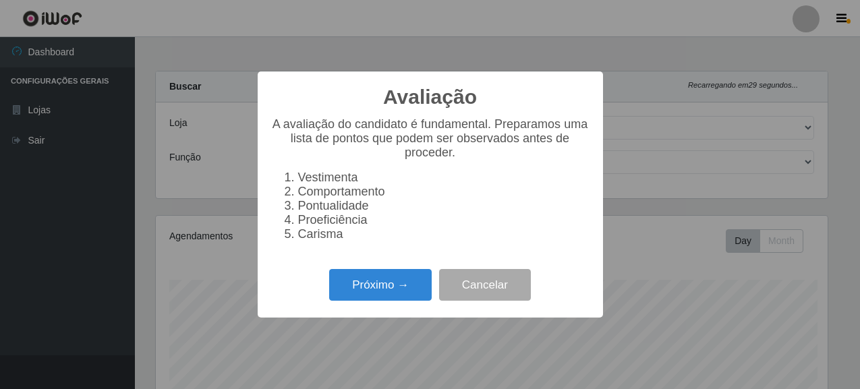
select select "496"
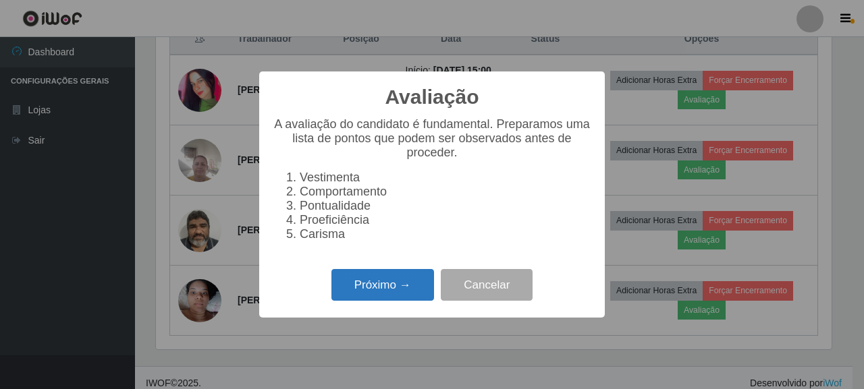
scroll to position [280, 675]
click at [415, 287] on button "Próximo →" at bounding box center [382, 285] width 103 height 32
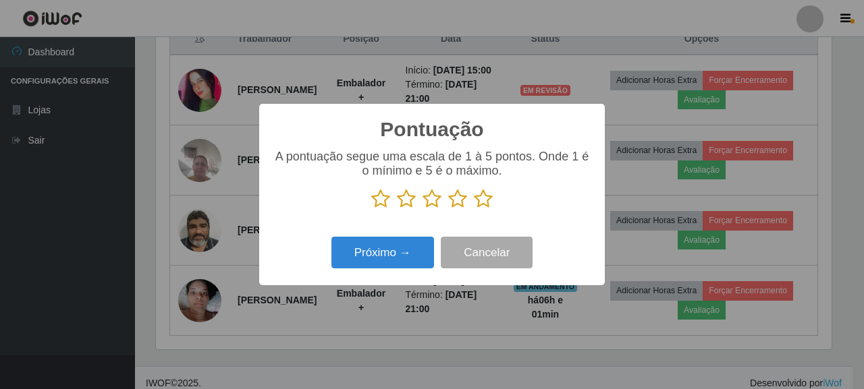
scroll to position [674499, 674104]
click at [484, 195] on icon at bounding box center [483, 199] width 19 height 20
click at [474, 209] on input "radio" at bounding box center [474, 209] width 0 height 0
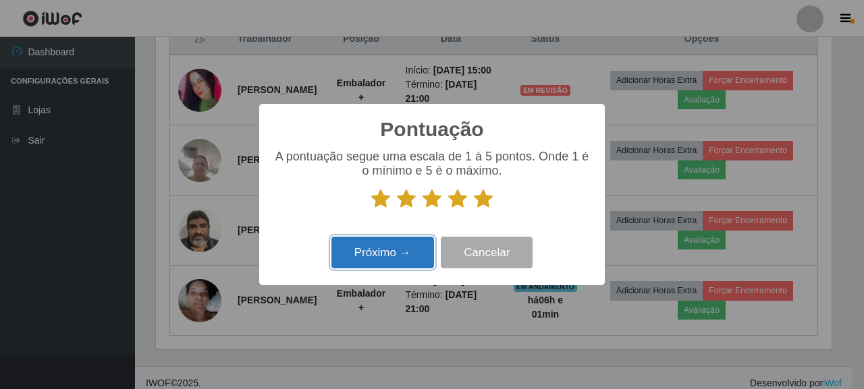
click at [391, 248] on button "Próximo →" at bounding box center [382, 253] width 103 height 32
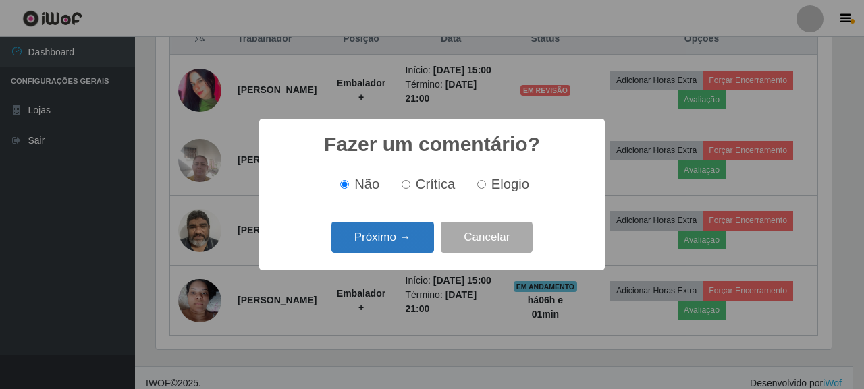
click at [368, 226] on button "Próximo →" at bounding box center [382, 238] width 103 height 32
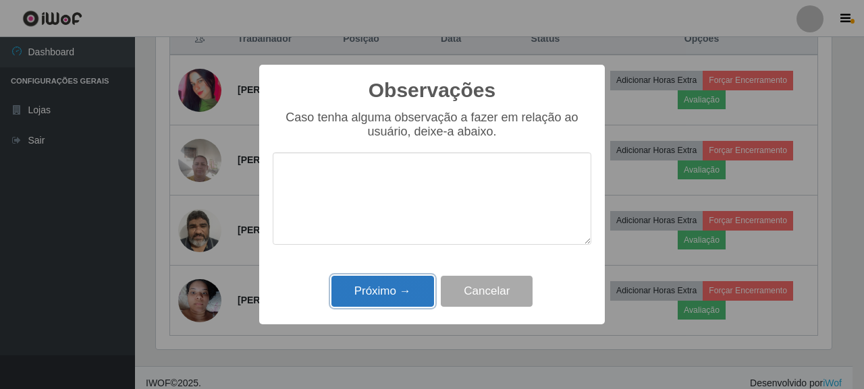
click at [391, 297] on button "Próximo →" at bounding box center [382, 292] width 103 height 32
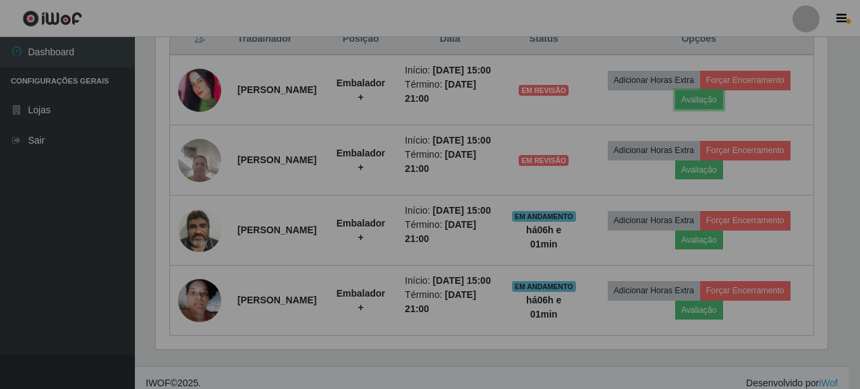
scroll to position [280, 684]
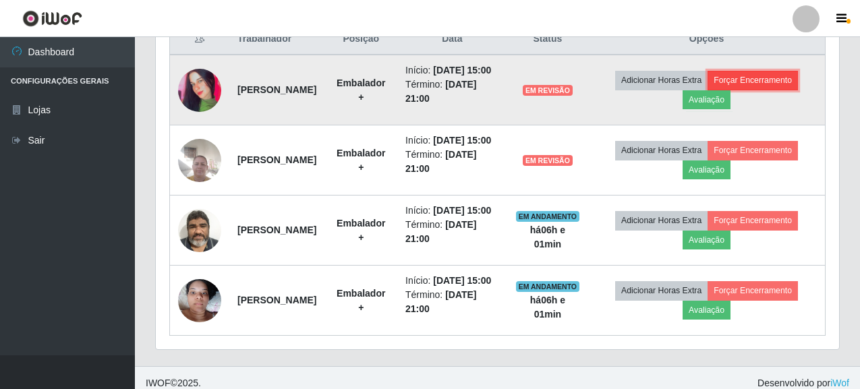
click at [786, 84] on button "Forçar Encerramento" at bounding box center [753, 80] width 90 height 19
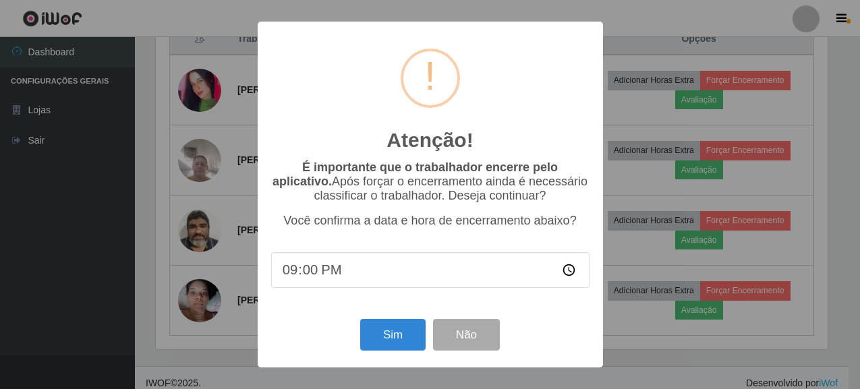
scroll to position [280, 675]
click at [373, 344] on button "Sim" at bounding box center [394, 335] width 65 height 32
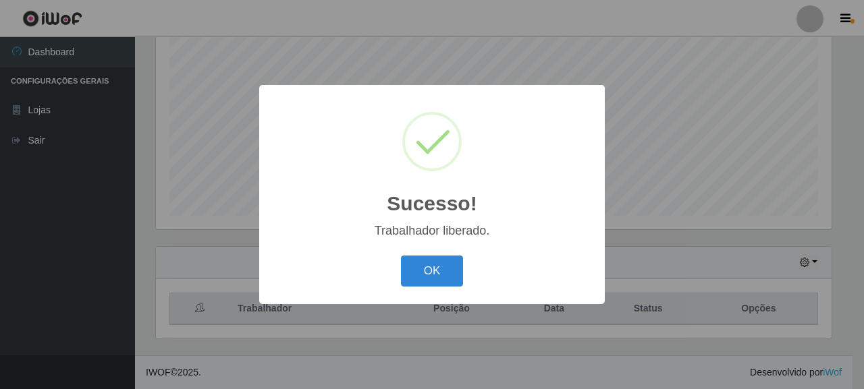
click at [716, 188] on div "Sucesso! × Trabalhador liberado. OK Cancel" at bounding box center [432, 194] width 864 height 389
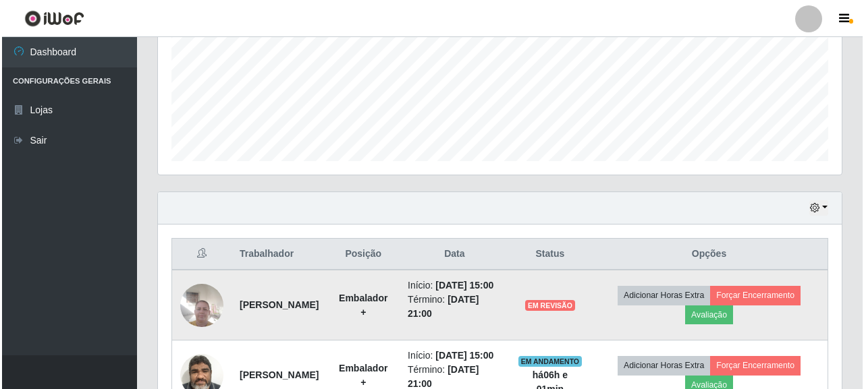
scroll to position [520, 0]
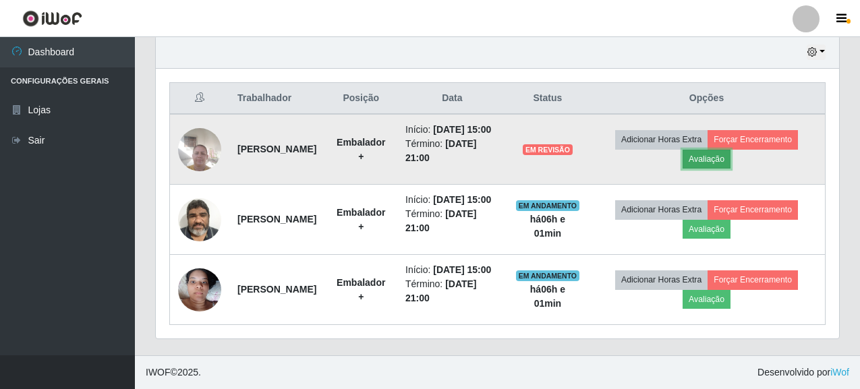
click at [716, 150] on button "Avaliação" at bounding box center [707, 159] width 48 height 19
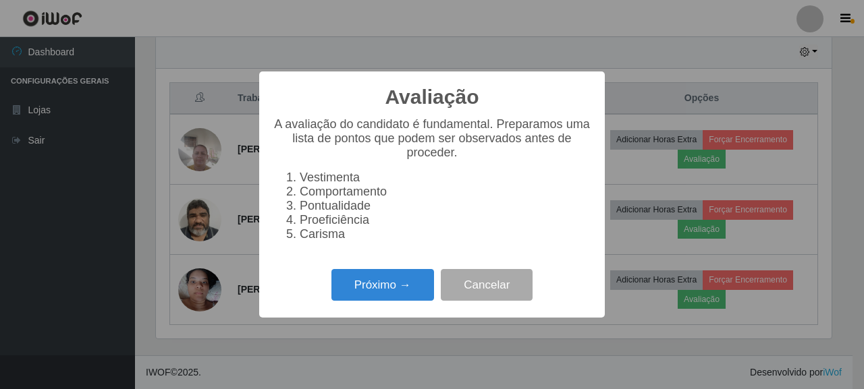
scroll to position [280, 675]
click at [388, 284] on button "Próximo →" at bounding box center [382, 285] width 103 height 32
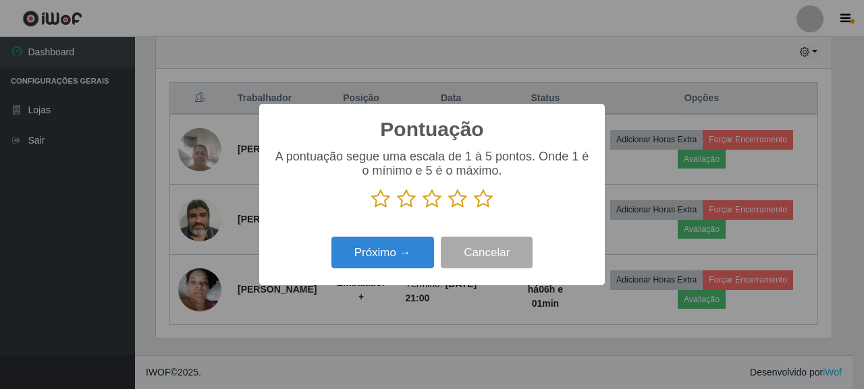
click at [489, 198] on p at bounding box center [432, 199] width 318 height 20
click at [480, 204] on icon at bounding box center [483, 199] width 19 height 20
click at [474, 209] on input "radio" at bounding box center [474, 209] width 0 height 0
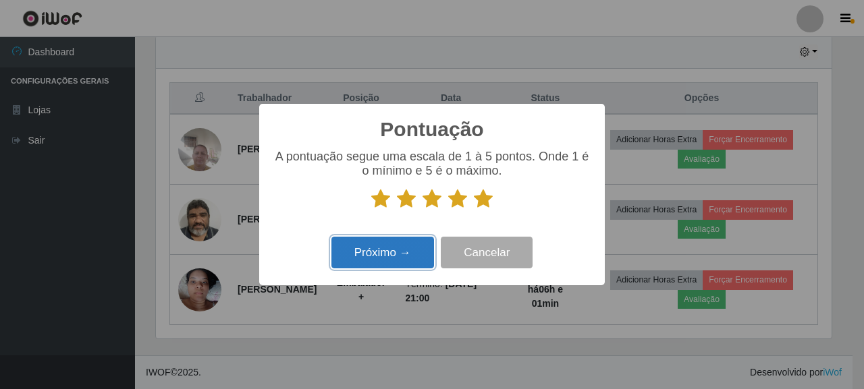
click at [410, 252] on button "Próximo →" at bounding box center [382, 253] width 103 height 32
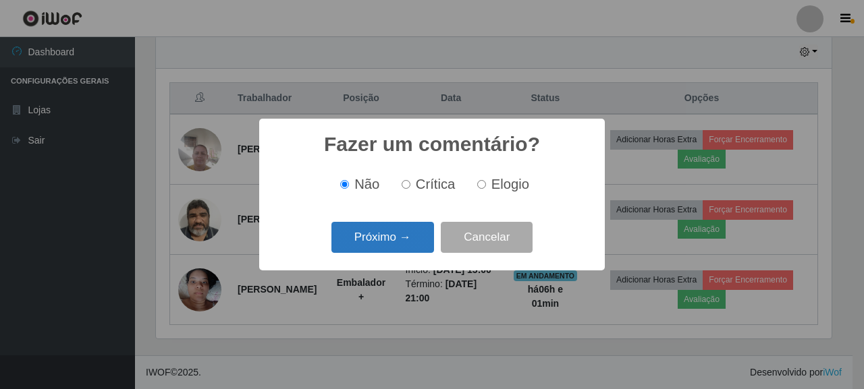
click at [372, 233] on button "Próximo →" at bounding box center [382, 238] width 103 height 32
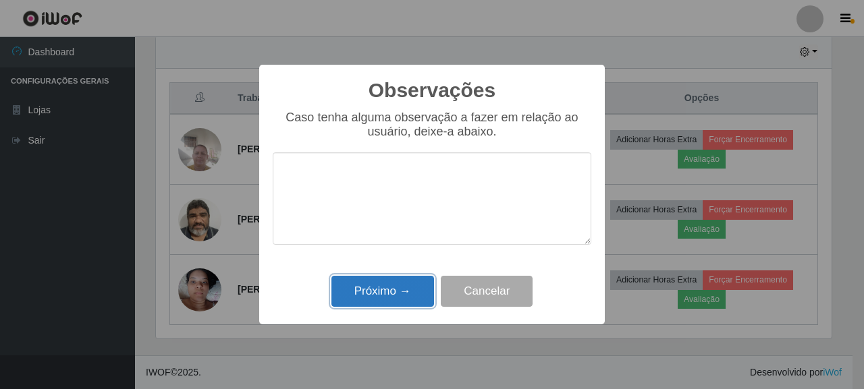
click at [401, 289] on button "Próximo →" at bounding box center [382, 292] width 103 height 32
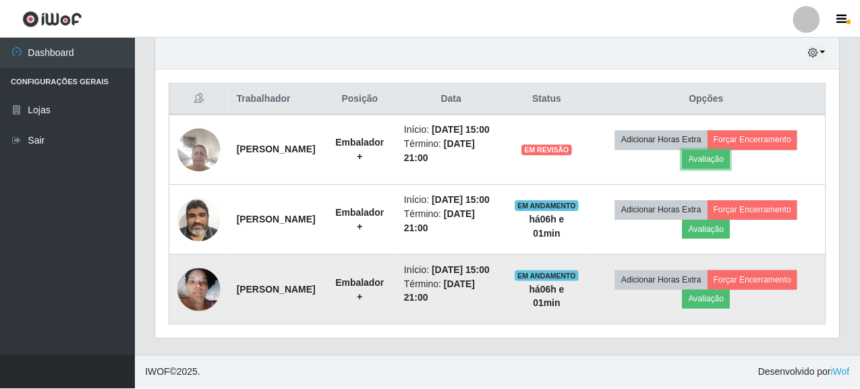
scroll to position [280, 684]
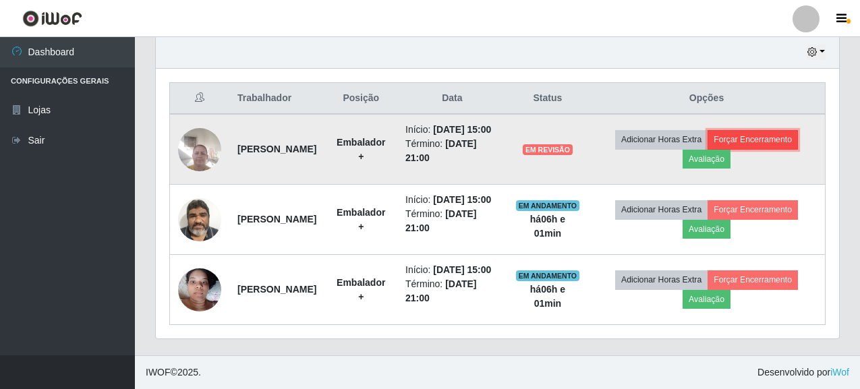
click at [769, 130] on button "Forçar Encerramento" at bounding box center [753, 139] width 90 height 19
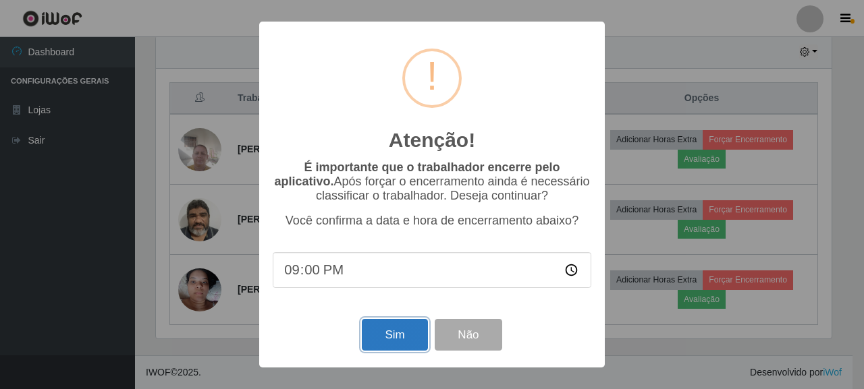
click at [401, 327] on button "Sim" at bounding box center [394, 335] width 65 height 32
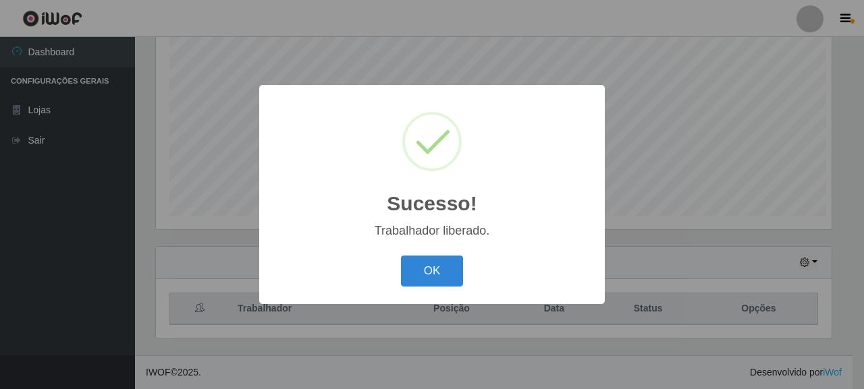
click at [702, 203] on div "Sucesso! × Trabalhador liberado. OK Cancel" at bounding box center [432, 194] width 864 height 389
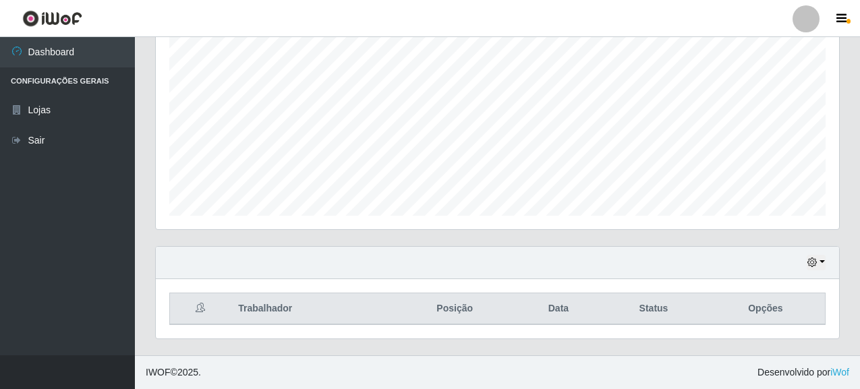
scroll to position [0, 0]
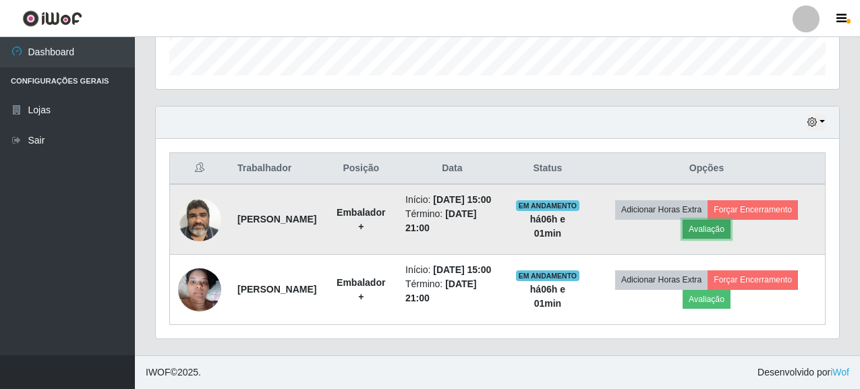
click at [717, 220] on button "Avaliação" at bounding box center [707, 229] width 48 height 19
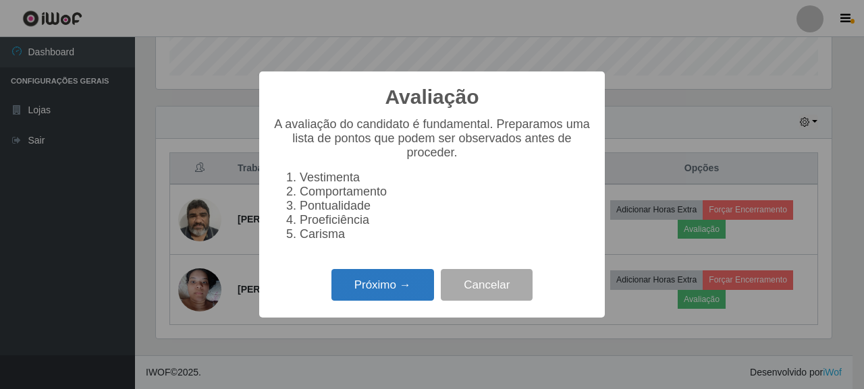
click at [375, 300] on button "Próximo →" at bounding box center [382, 285] width 103 height 32
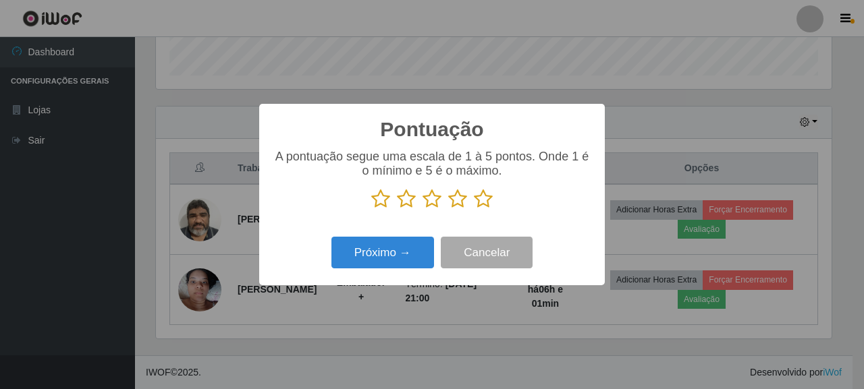
click at [482, 196] on icon at bounding box center [483, 199] width 19 height 20
click at [474, 209] on input "radio" at bounding box center [474, 209] width 0 height 0
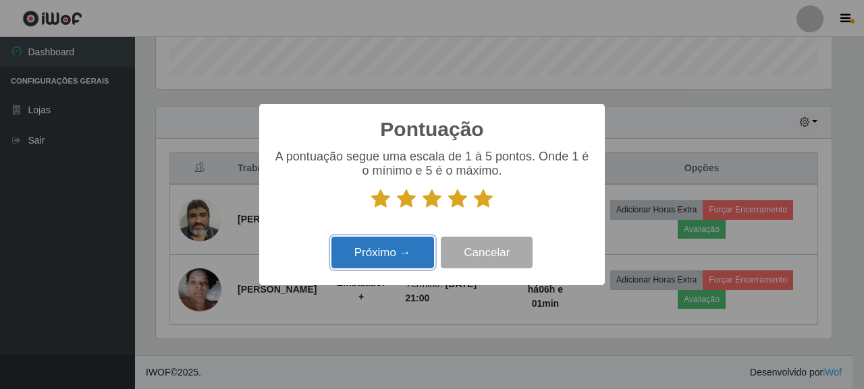
click at [364, 264] on button "Próximo →" at bounding box center [382, 253] width 103 height 32
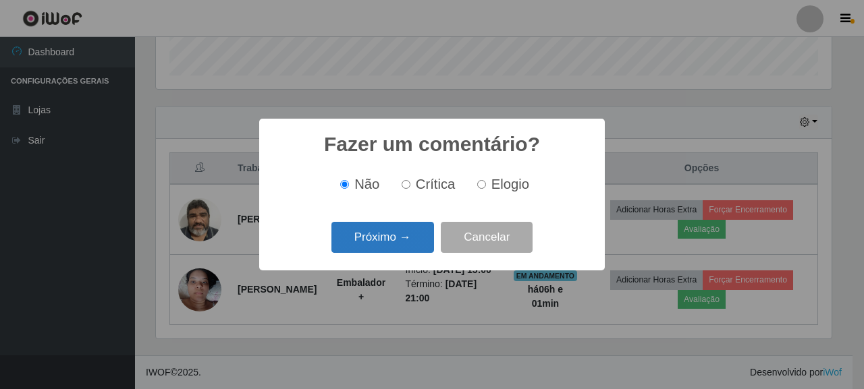
click at [363, 239] on button "Próximo →" at bounding box center [382, 238] width 103 height 32
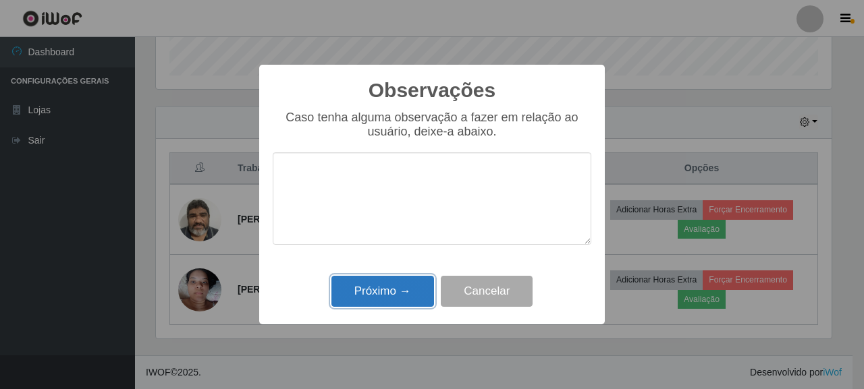
click at [385, 292] on button "Próximo →" at bounding box center [382, 292] width 103 height 32
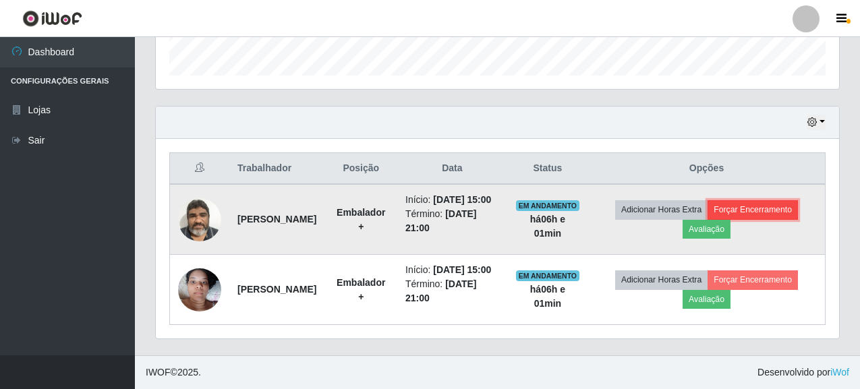
click at [763, 200] on button "Forçar Encerramento" at bounding box center [753, 209] width 90 height 19
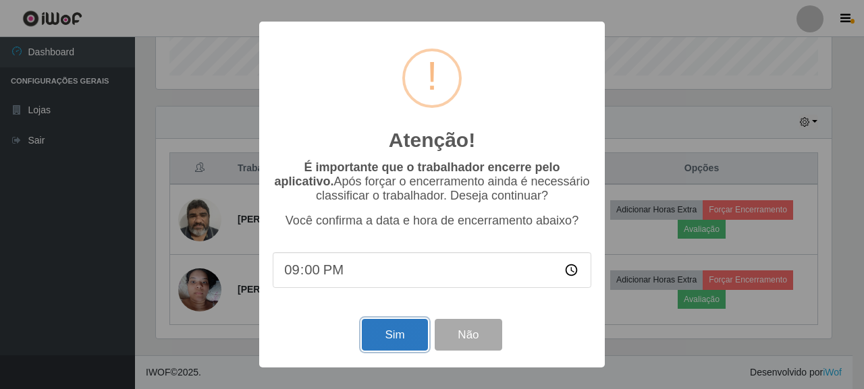
click at [401, 329] on button "Sim" at bounding box center [394, 335] width 65 height 32
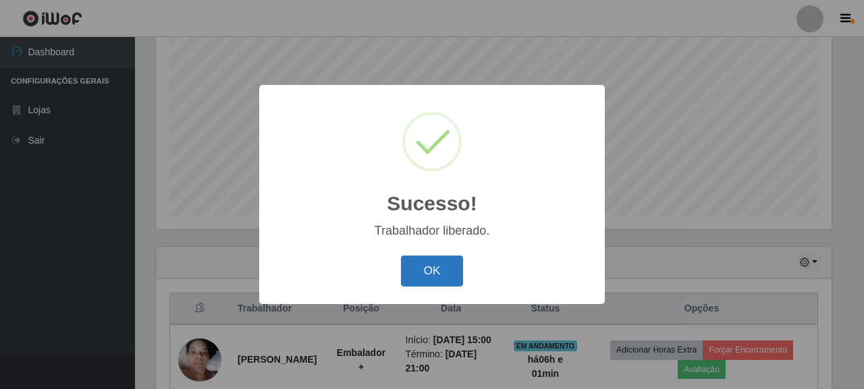
click at [448, 273] on button "OK" at bounding box center [432, 272] width 63 height 32
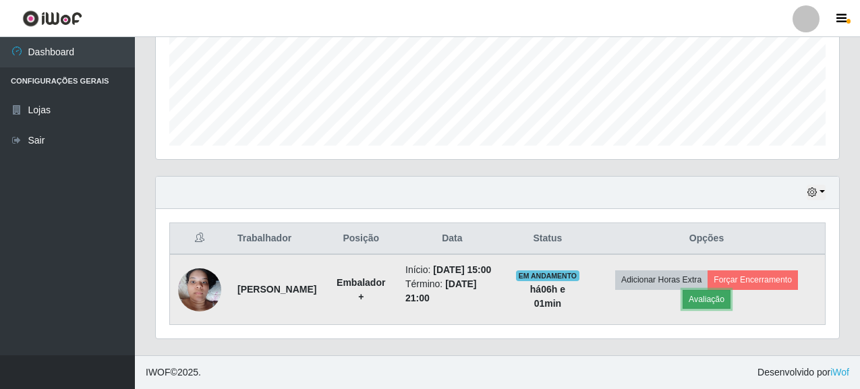
click at [723, 290] on button "Avaliação" at bounding box center [707, 299] width 48 height 19
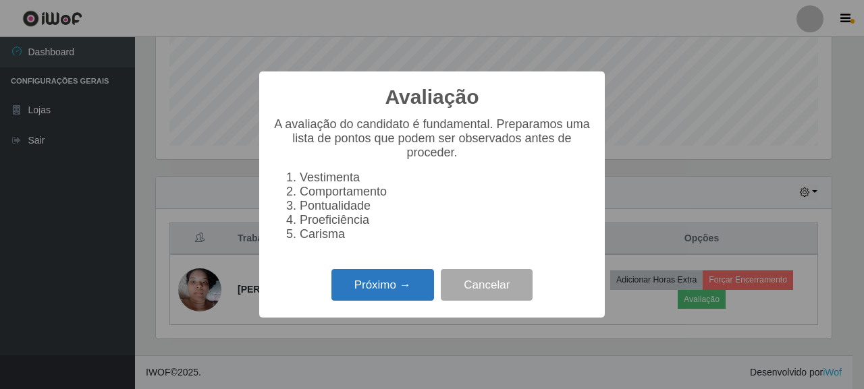
click at [346, 301] on button "Próximo →" at bounding box center [382, 285] width 103 height 32
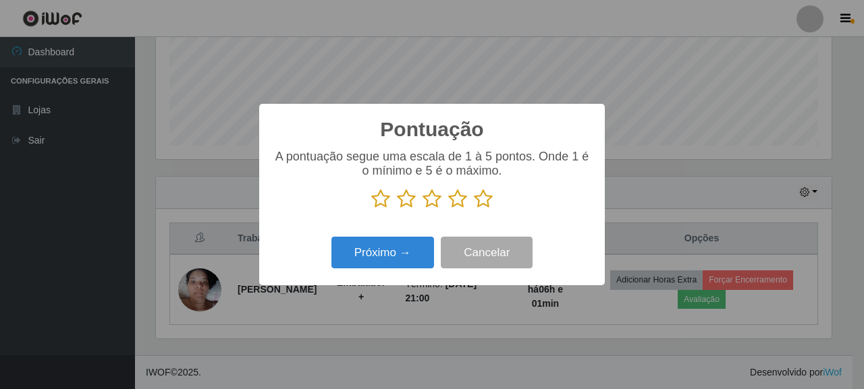
click at [489, 203] on icon at bounding box center [483, 199] width 19 height 20
click at [474, 209] on input "radio" at bounding box center [474, 209] width 0 height 0
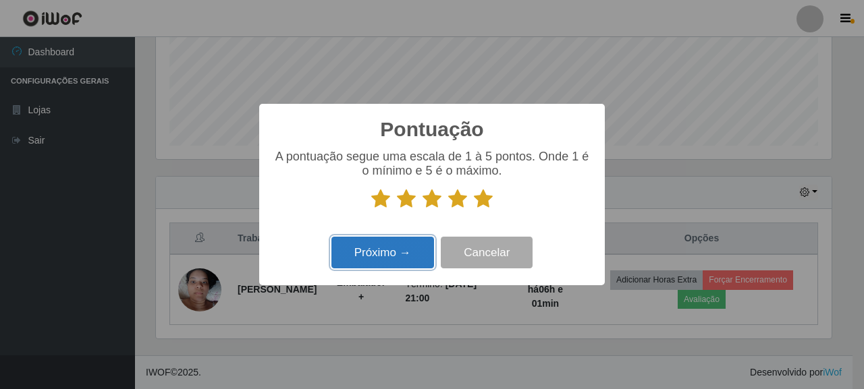
click at [415, 243] on button "Próximo →" at bounding box center [382, 253] width 103 height 32
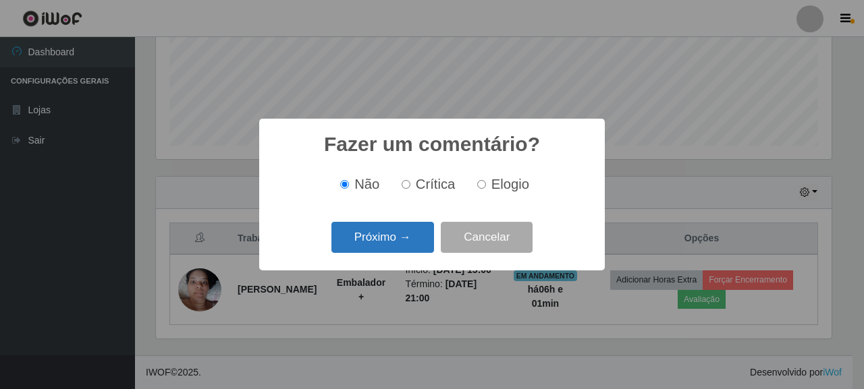
click at [389, 245] on button "Próximo →" at bounding box center [382, 238] width 103 height 32
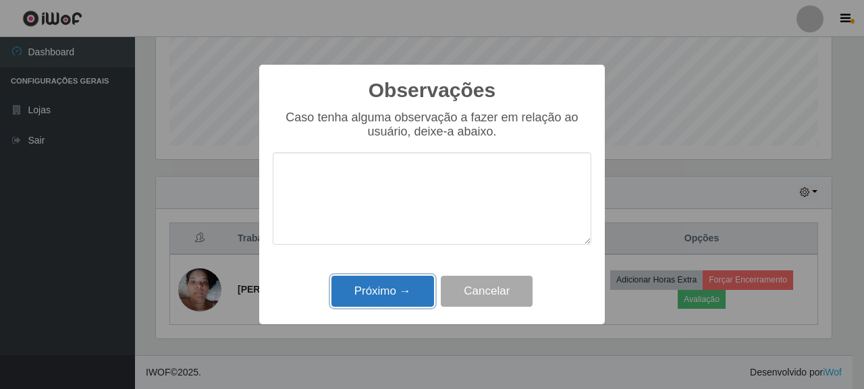
click at [402, 285] on button "Próximo →" at bounding box center [382, 292] width 103 height 32
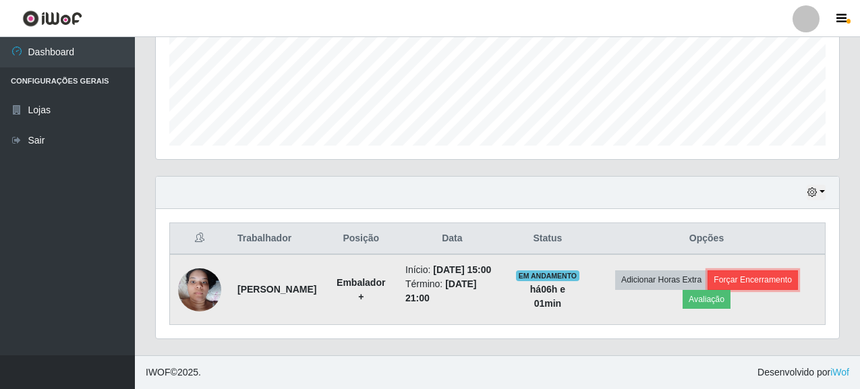
click at [795, 276] on button "Forçar Encerramento" at bounding box center [753, 280] width 90 height 19
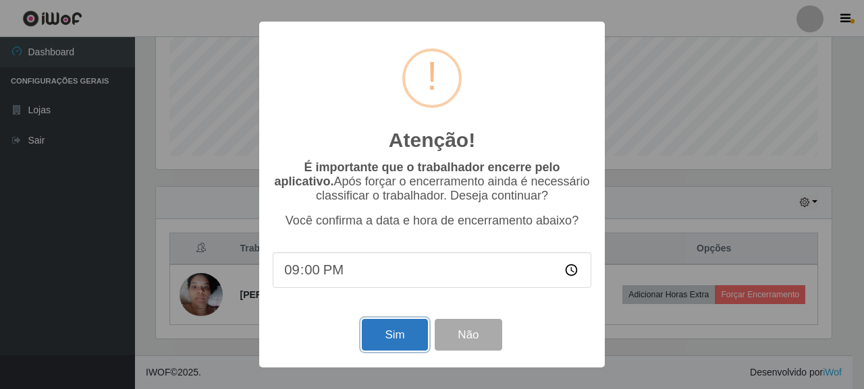
click at [390, 332] on button "Sim" at bounding box center [394, 335] width 65 height 32
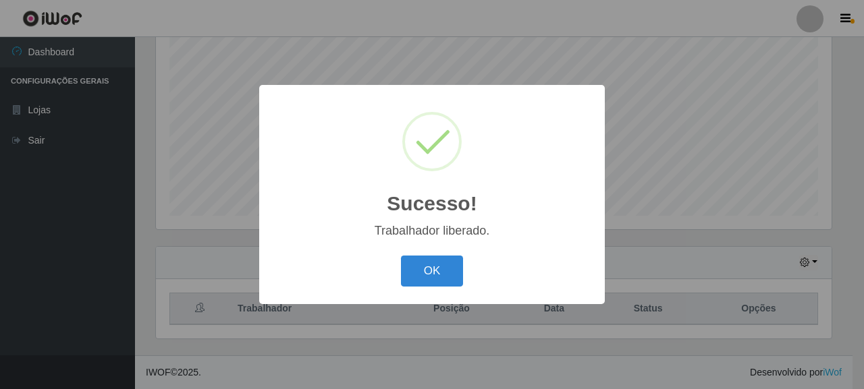
click at [416, 255] on div "OK Cancel" at bounding box center [432, 271] width 318 height 38
click at [403, 272] on button "OK" at bounding box center [432, 272] width 63 height 32
